Goal: Navigation & Orientation: Go to known website

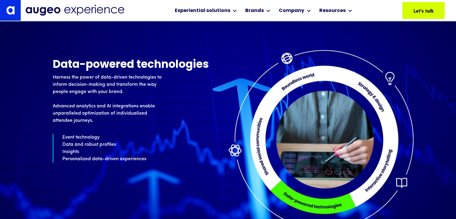
scroll to position [1901, 0]
